Goal: Information Seeking & Learning: Learn about a topic

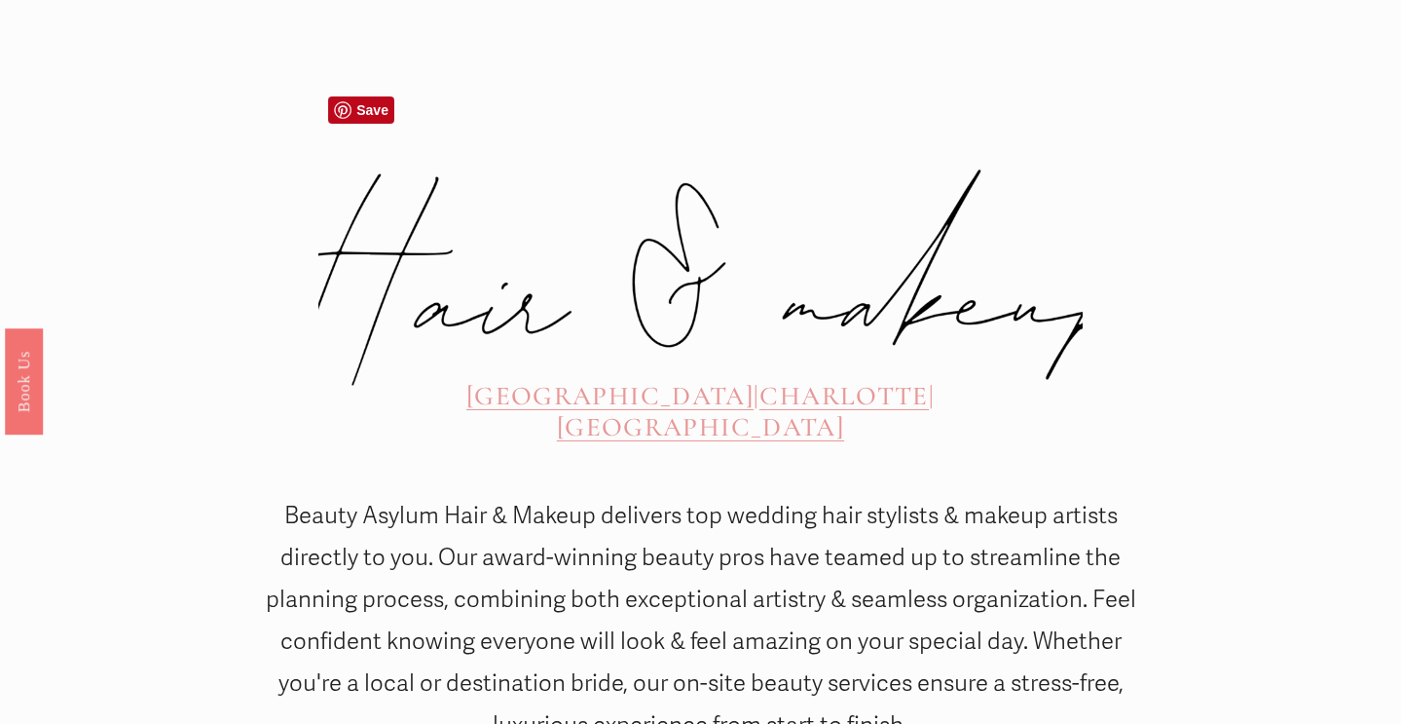
scroll to position [858, 0]
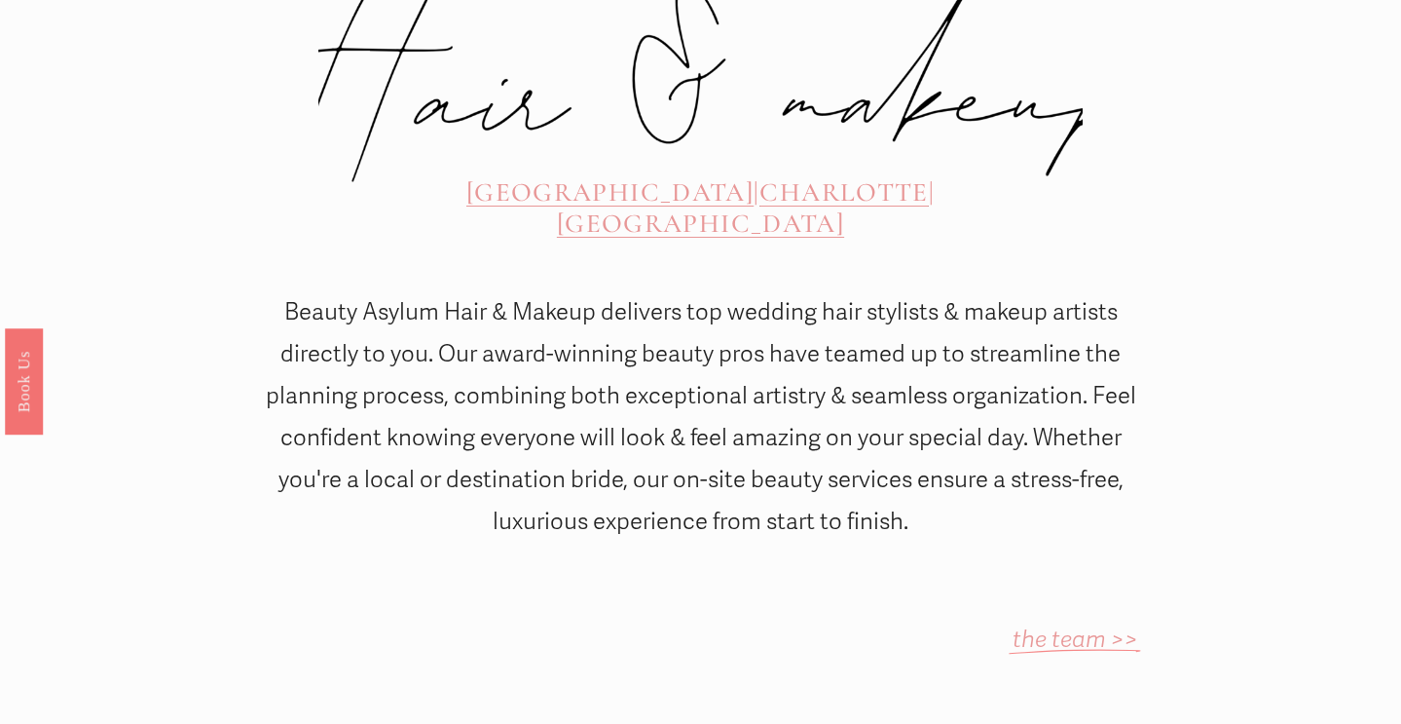
click at [508, 174] on div "ATLANTA | CHARLOTTE | CHARLESTON" at bounding box center [700, 207] width 653 height 67
click at [508, 176] on span "[GEOGRAPHIC_DATA]" at bounding box center [609, 192] width 287 height 32
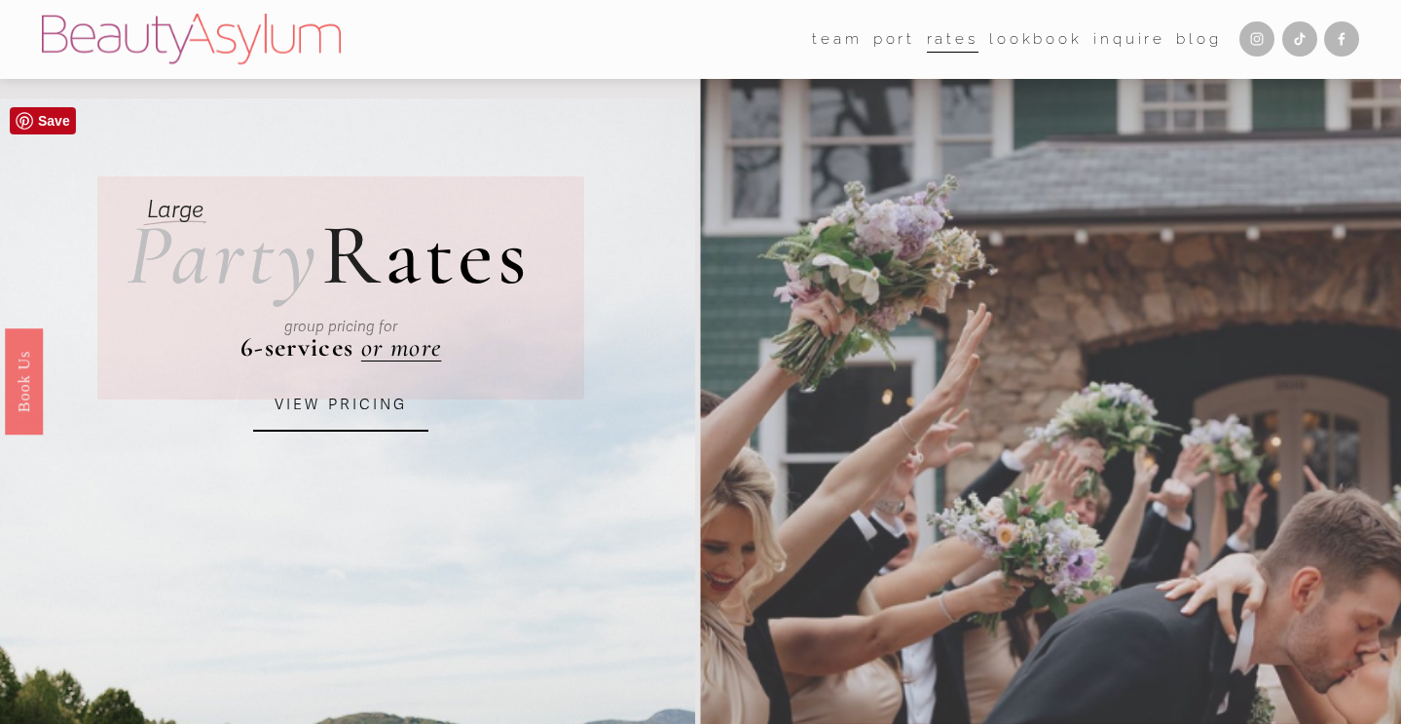
click at [360, 401] on link "VIEW PRICING" at bounding box center [340, 405] width 175 height 53
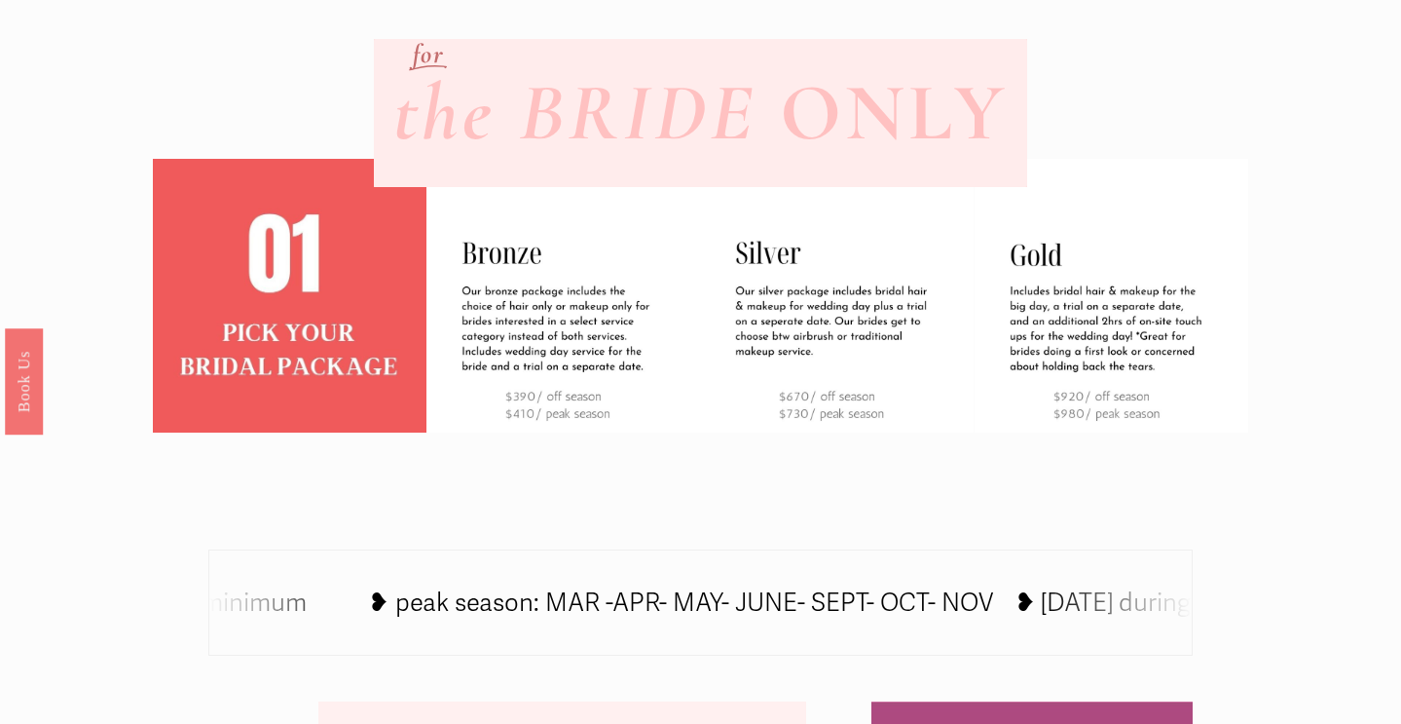
scroll to position [1946, 0]
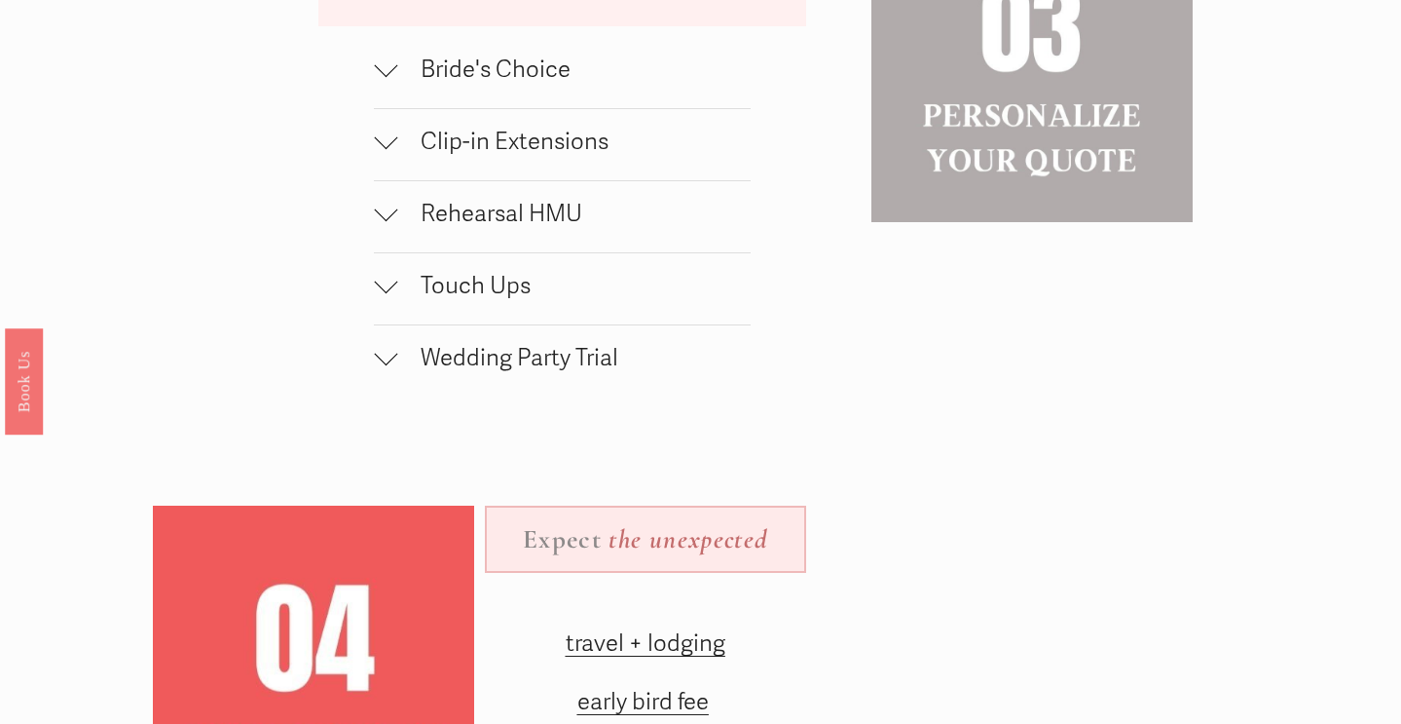
click at [529, 376] on button "Wedding Party Trial" at bounding box center [562, 360] width 377 height 71
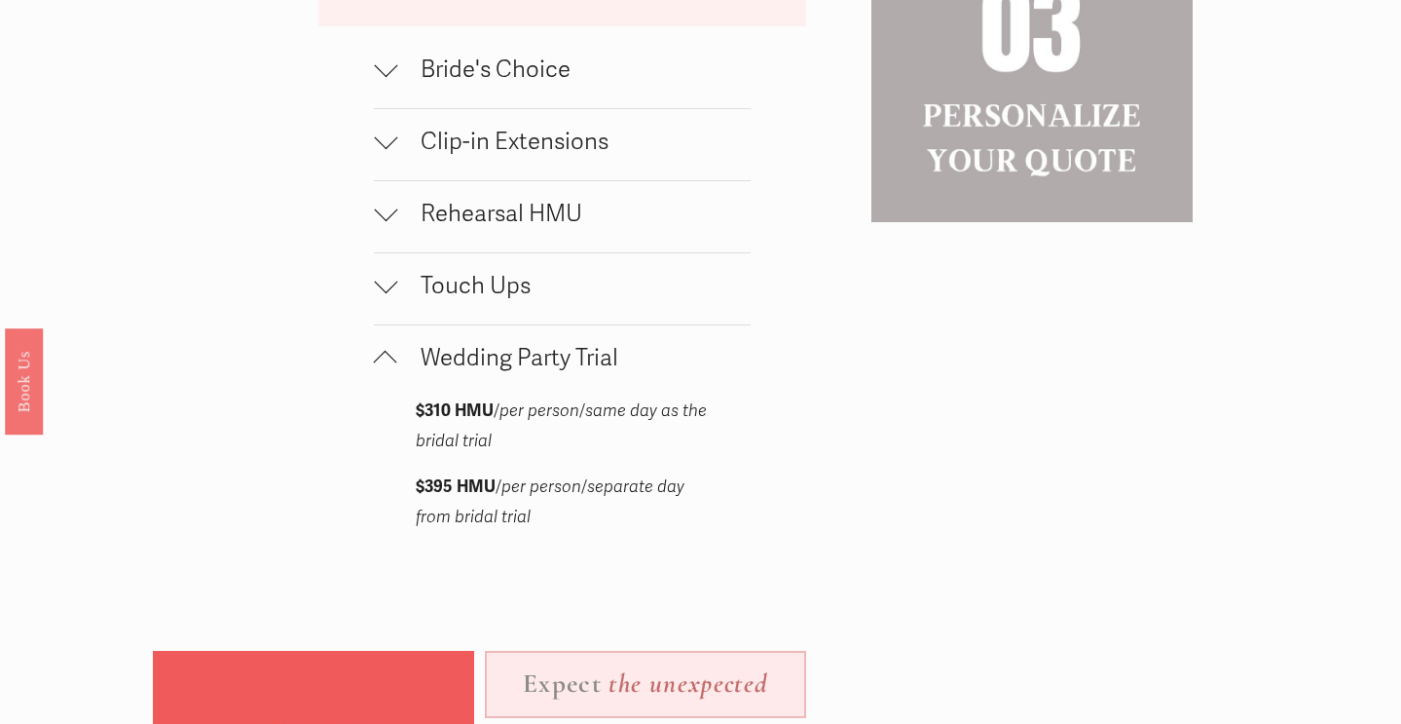
click at [374, 325] on button "Wedding Party Trial" at bounding box center [562, 360] width 377 height 71
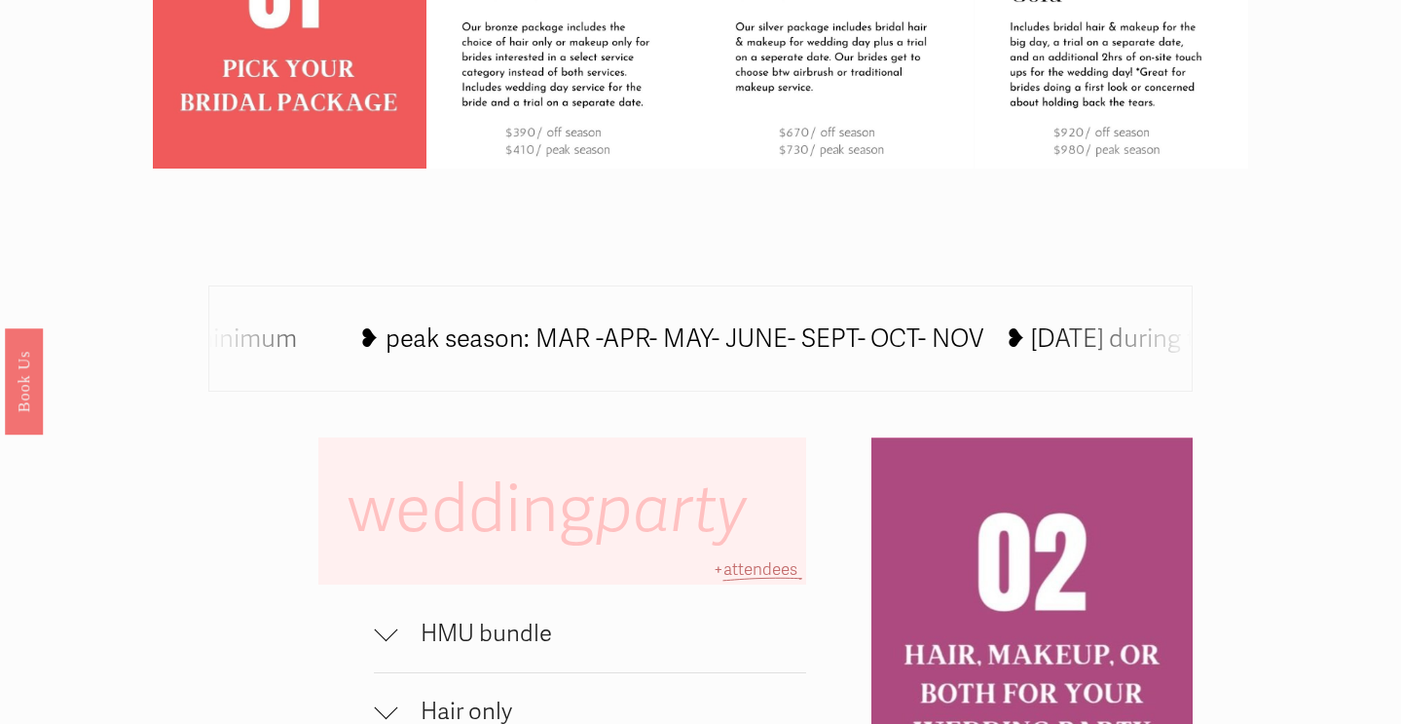
scroll to position [0, 0]
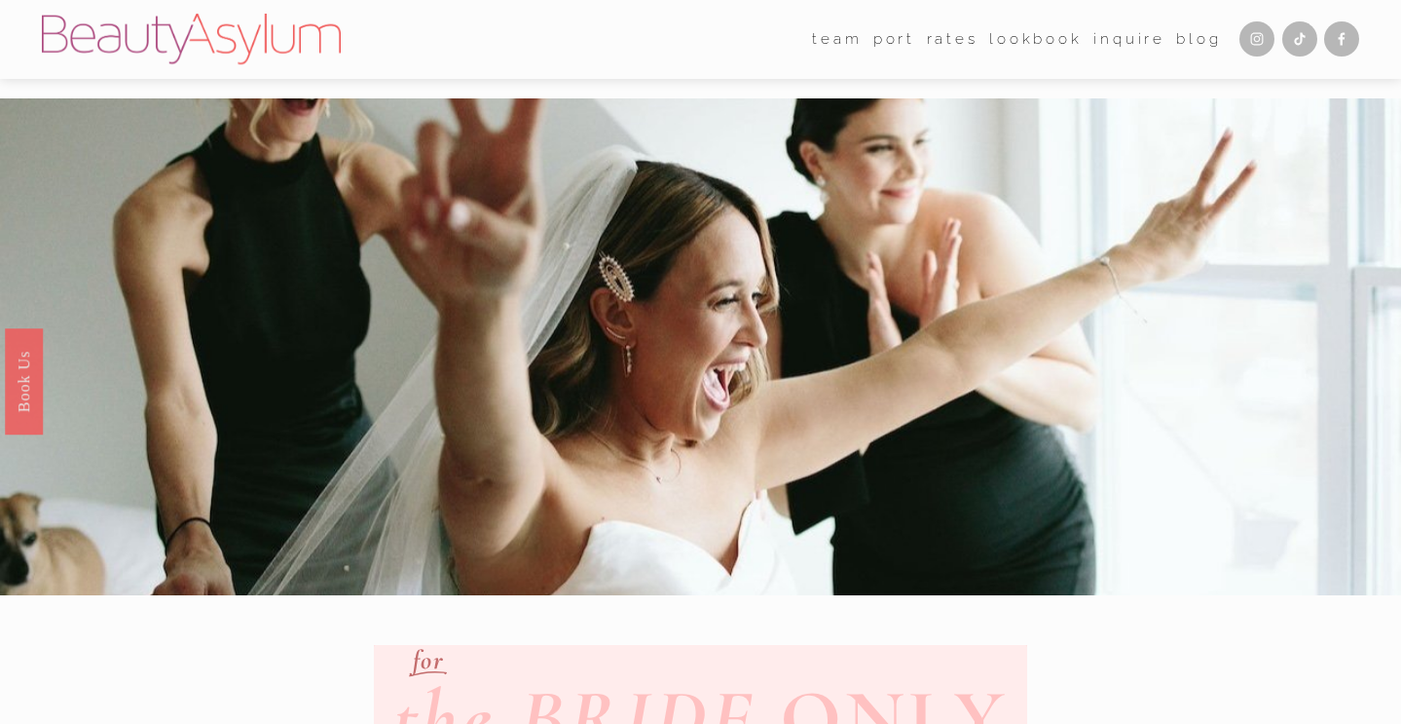
click at [0, 0] on link "[GEOGRAPHIC_DATA]" at bounding box center [0, 0] width 0 height 0
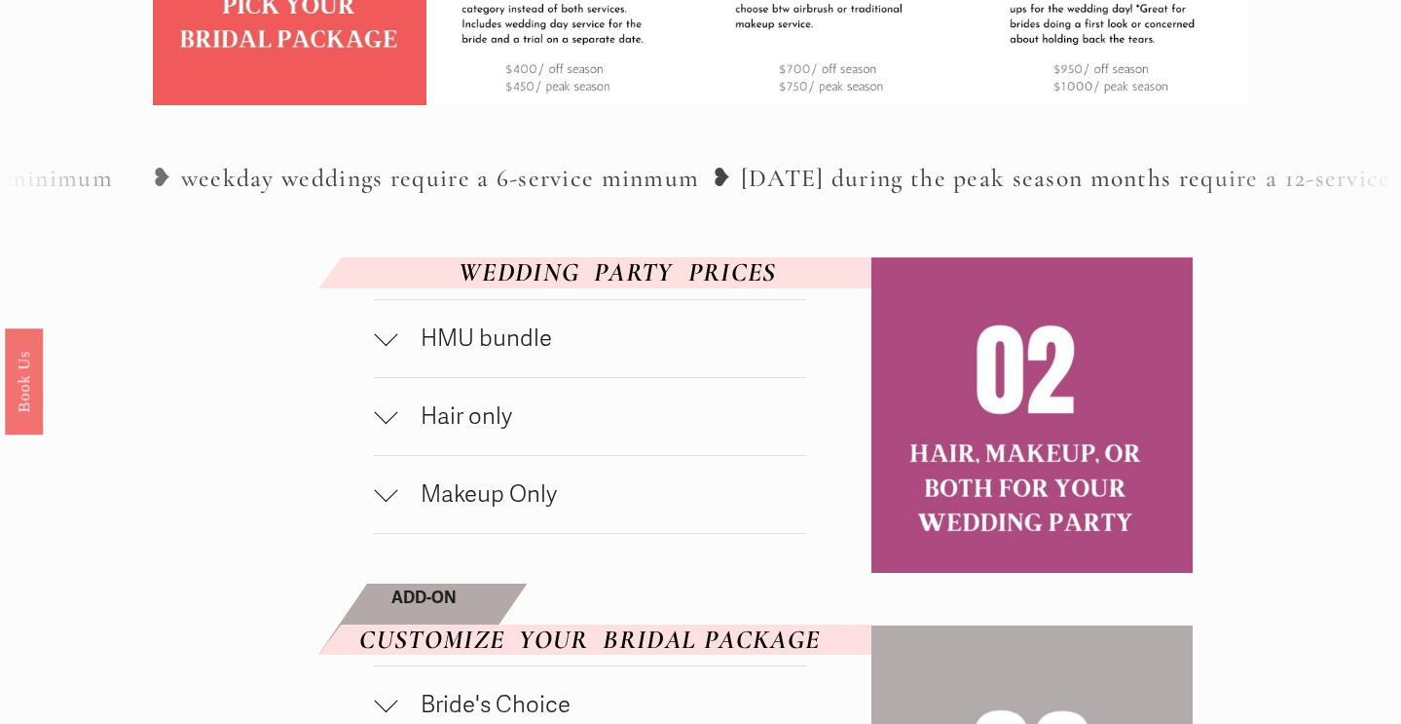
scroll to position [873, 0]
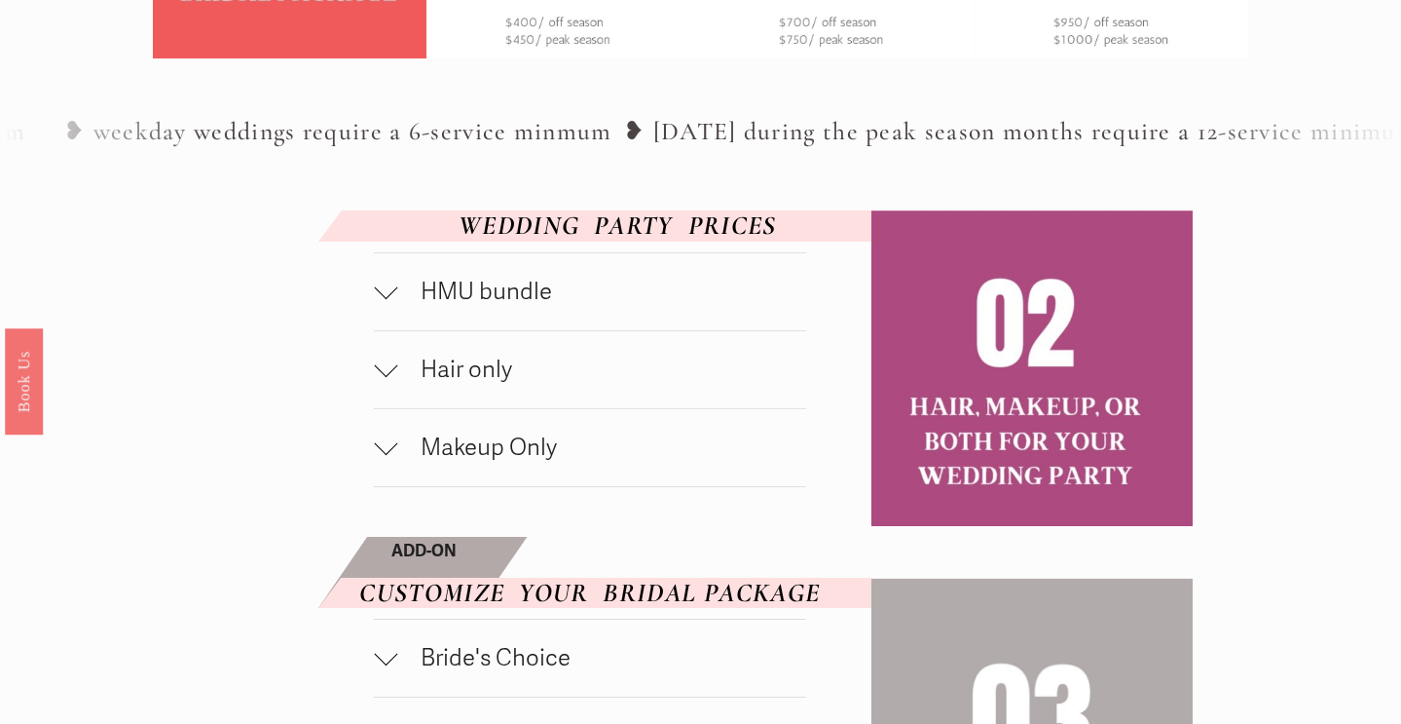
click at [500, 384] on span "Hair only" at bounding box center [601, 369] width 409 height 28
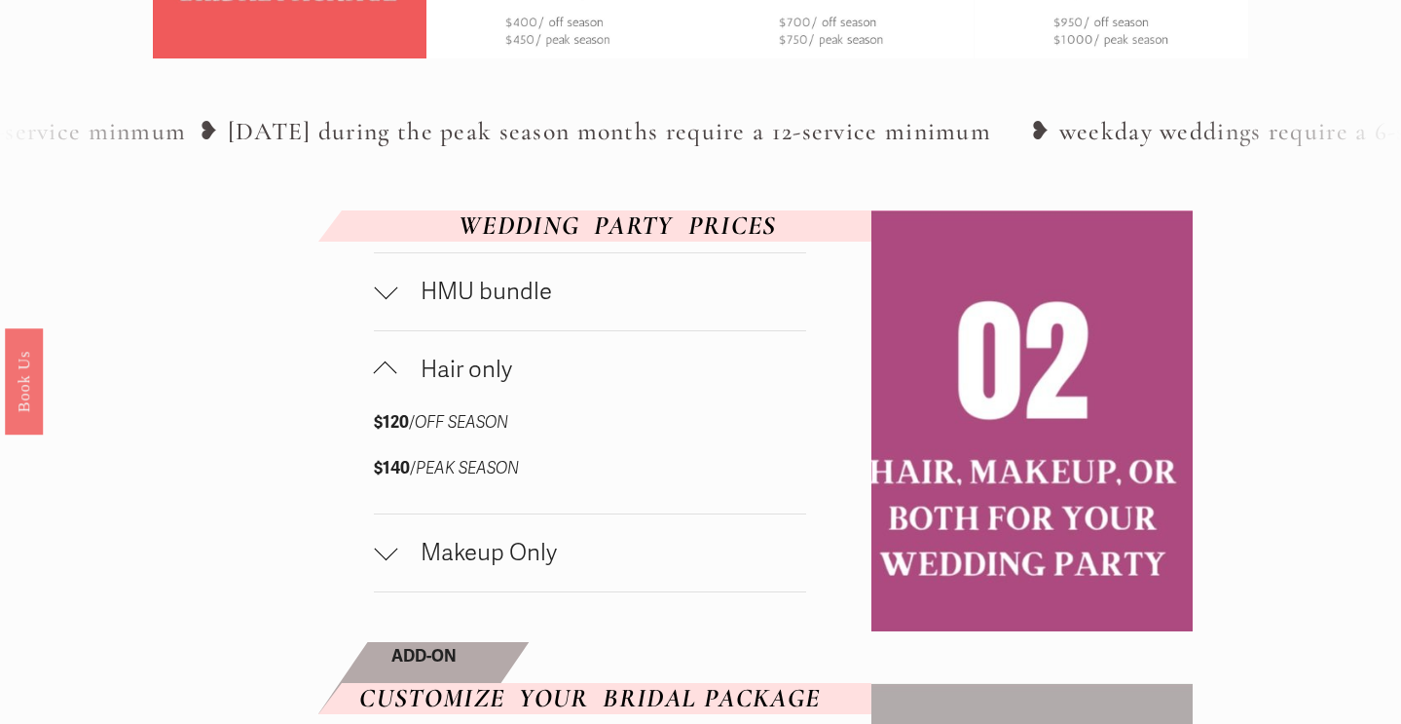
click at [496, 567] on span "Makeup Only" at bounding box center [601, 552] width 409 height 28
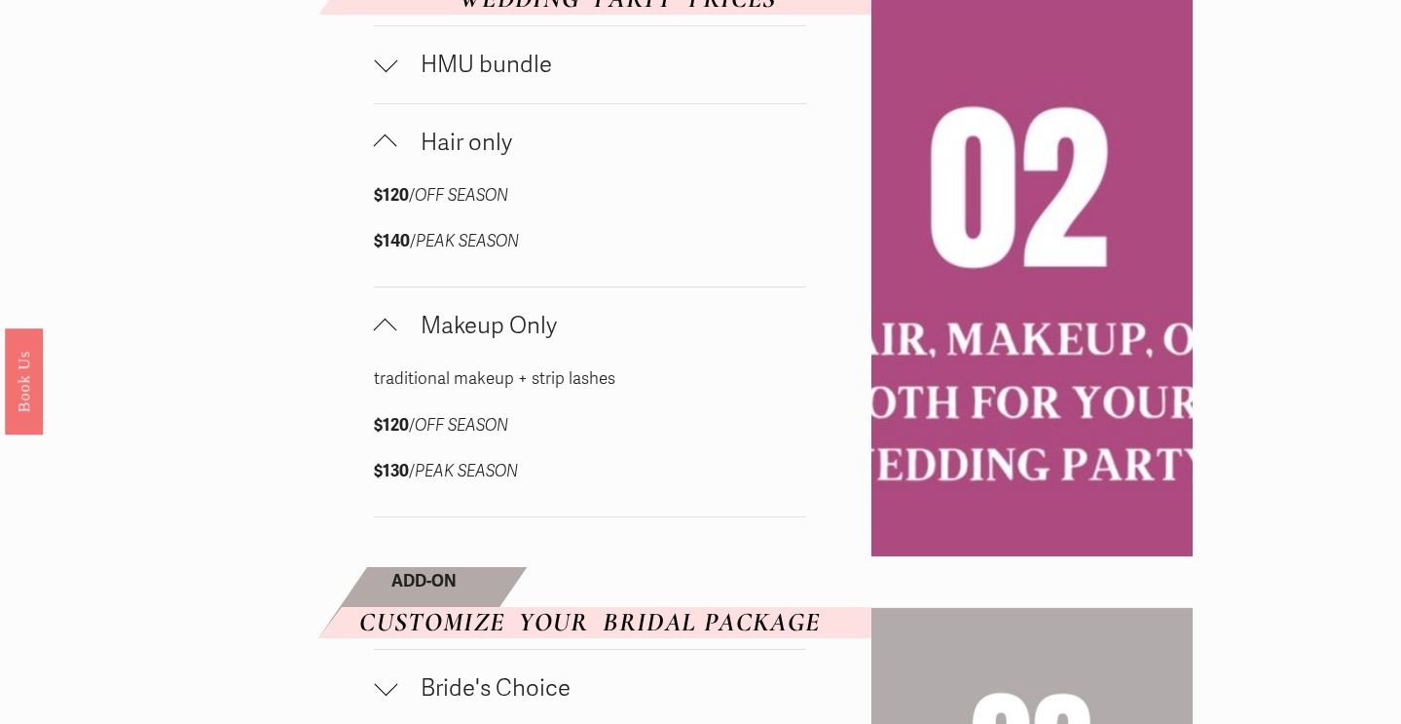
scroll to position [1113, 0]
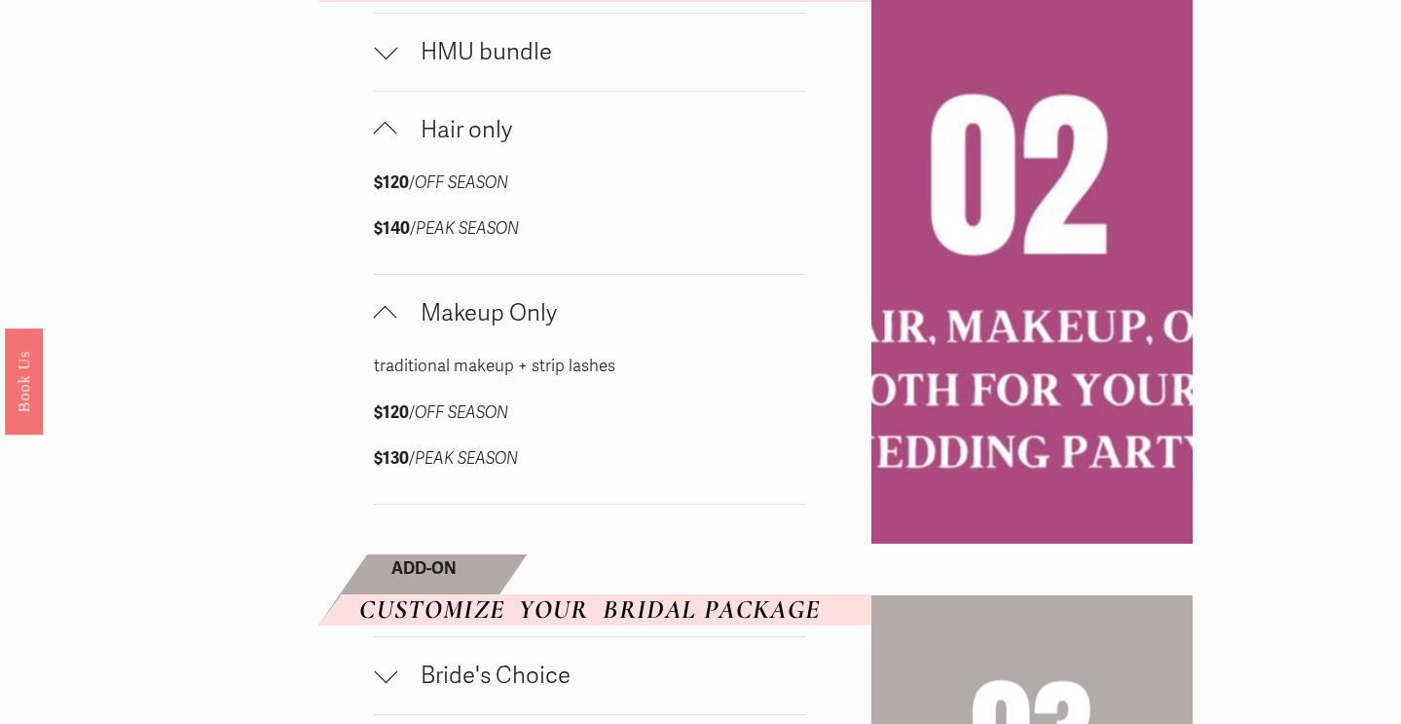
click at [503, 91] on button "HMU bundle" at bounding box center [590, 52] width 432 height 77
